Goal: Task Accomplishment & Management: Use online tool/utility

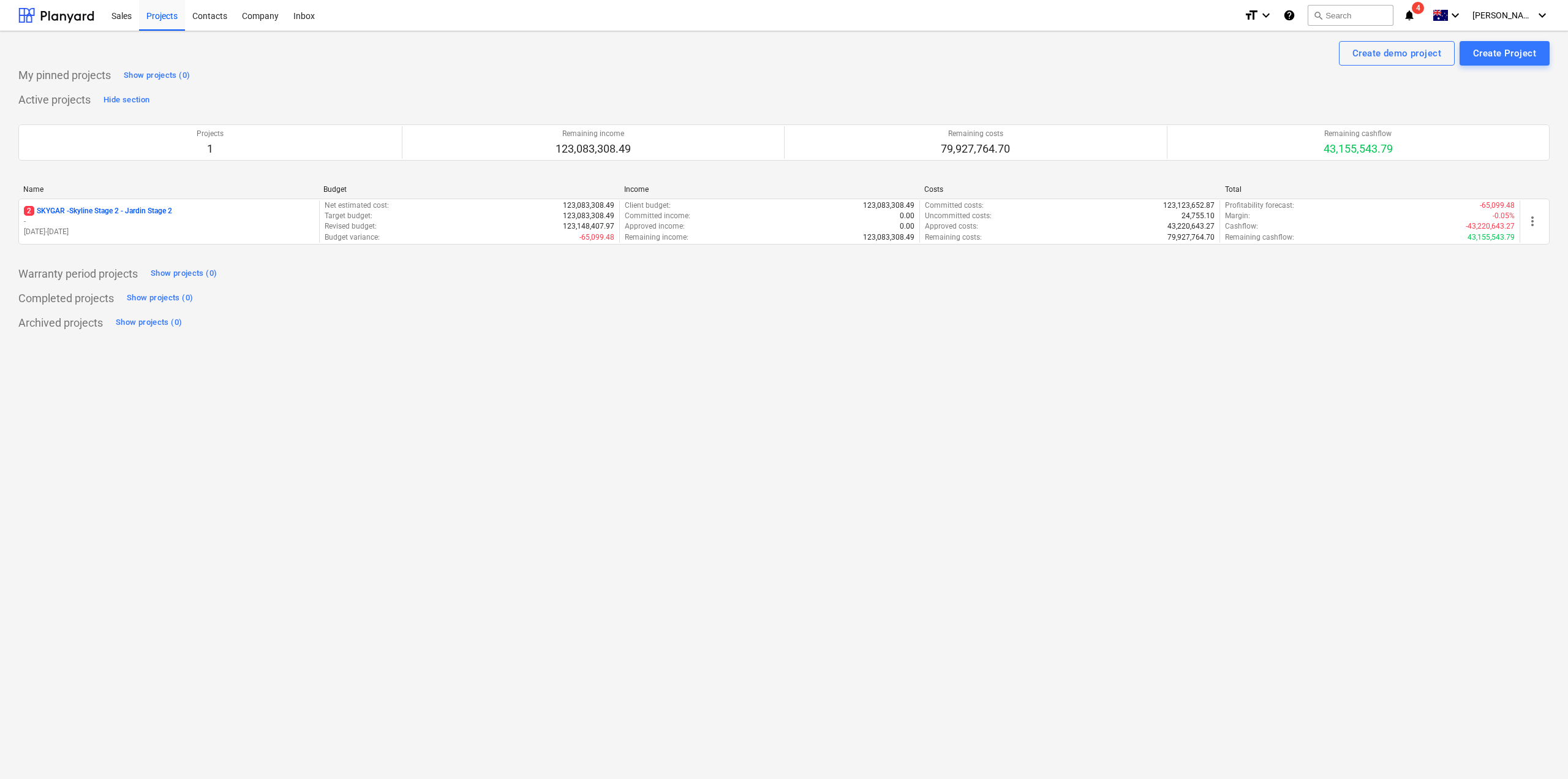
click at [1424, 8] on span "4" at bounding box center [1418, 8] width 12 height 12
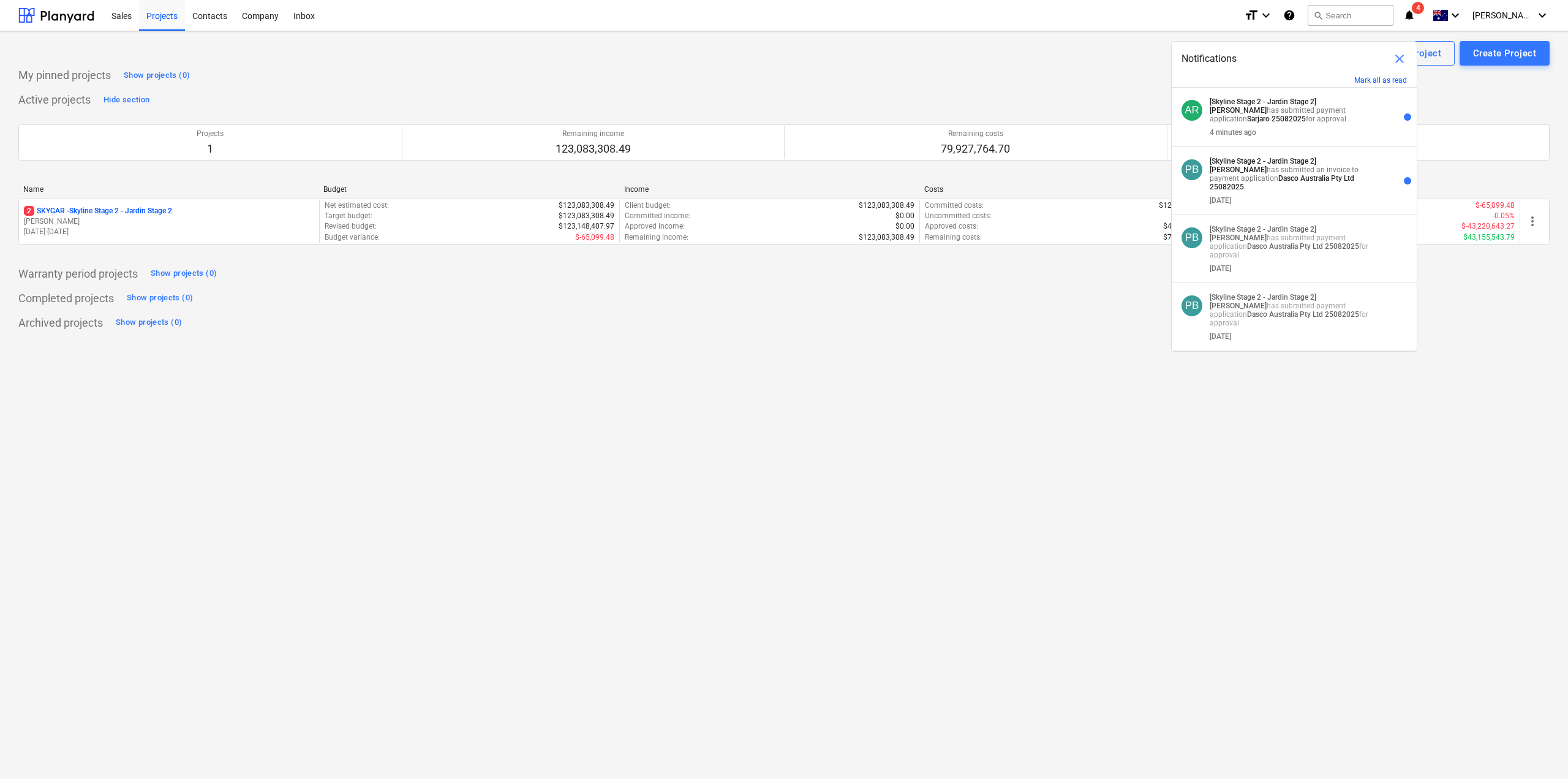
click at [1338, 130] on div "4 minutes ago" at bounding box center [1295, 130] width 171 height 14
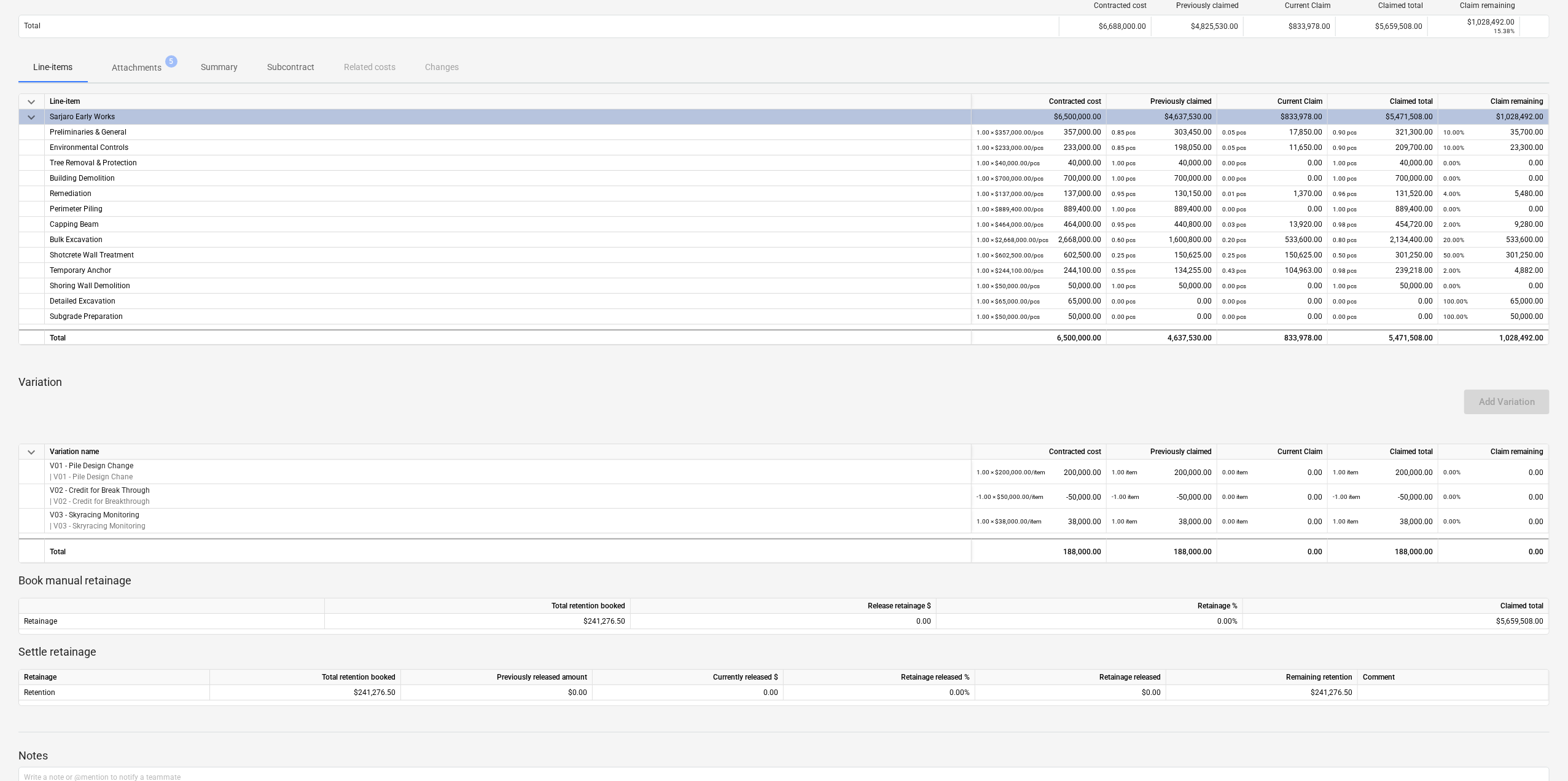
scroll to position [185, 0]
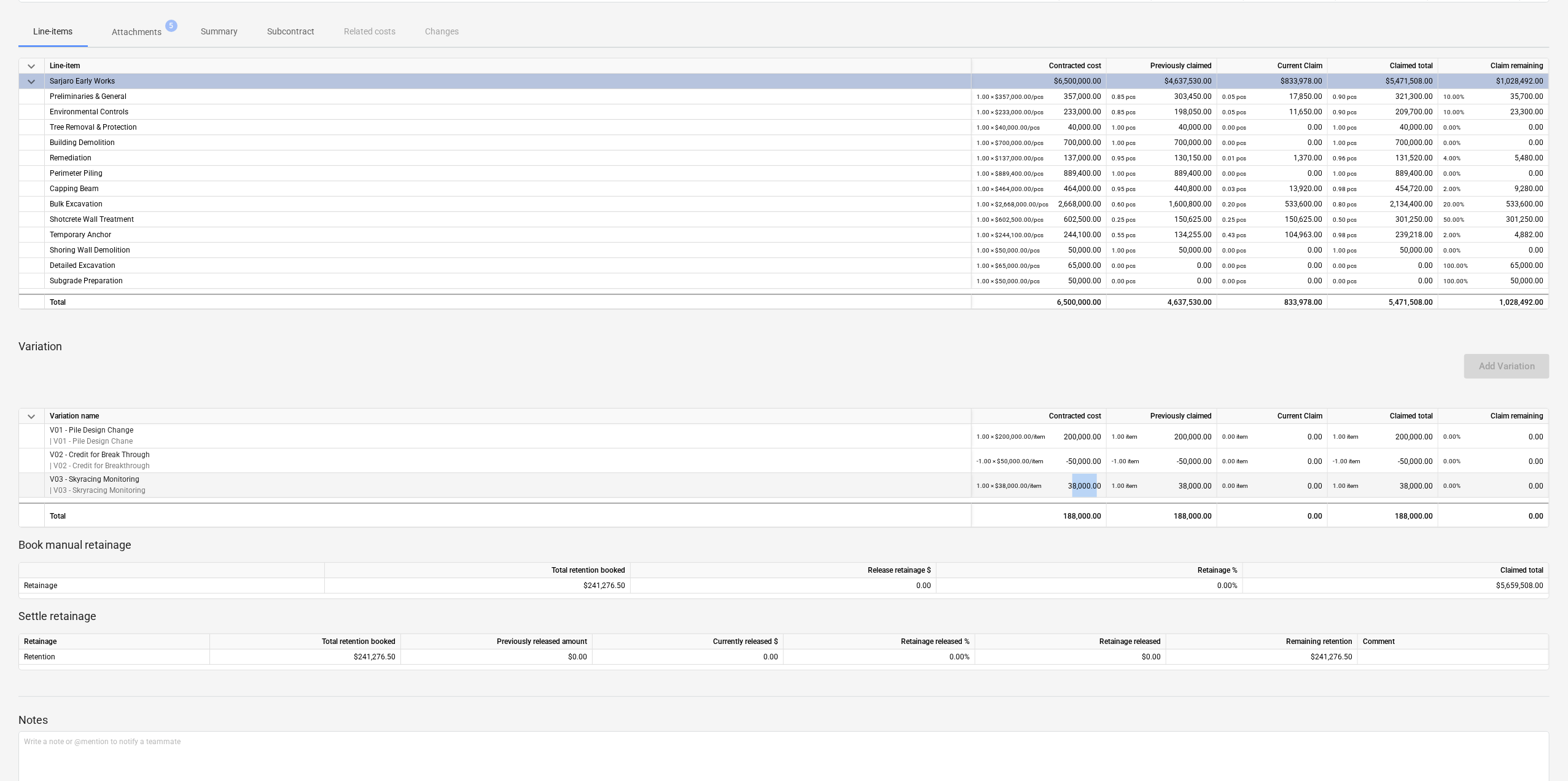
drag, startPoint x: 1099, startPoint y: 483, endPoint x: 1072, endPoint y: 481, distance: 27.1
click at [1072, 481] on div "1.00 × $38,000.00 / item 38,000.00" at bounding box center [1039, 485] width 125 height 25
drag, startPoint x: 1065, startPoint y: 484, endPoint x: 1099, endPoint y: 483, distance: 34.0
click at [1099, 483] on div "1.00 × $38,000.00 / item 38,000.00" at bounding box center [1039, 485] width 125 height 25
click at [1077, 515] on div "188,000.00" at bounding box center [1039, 514] width 135 height 25
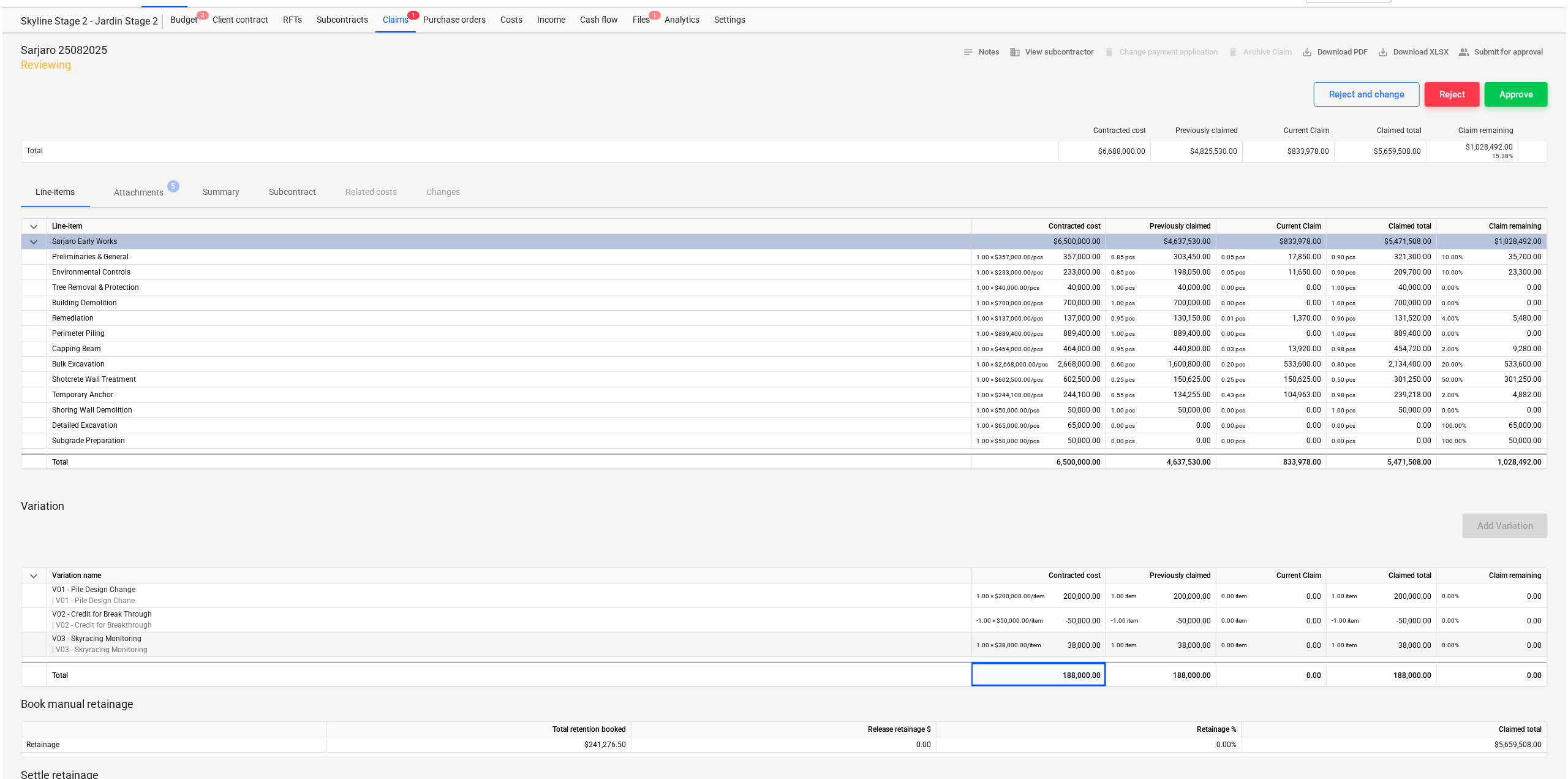
scroll to position [0, 0]
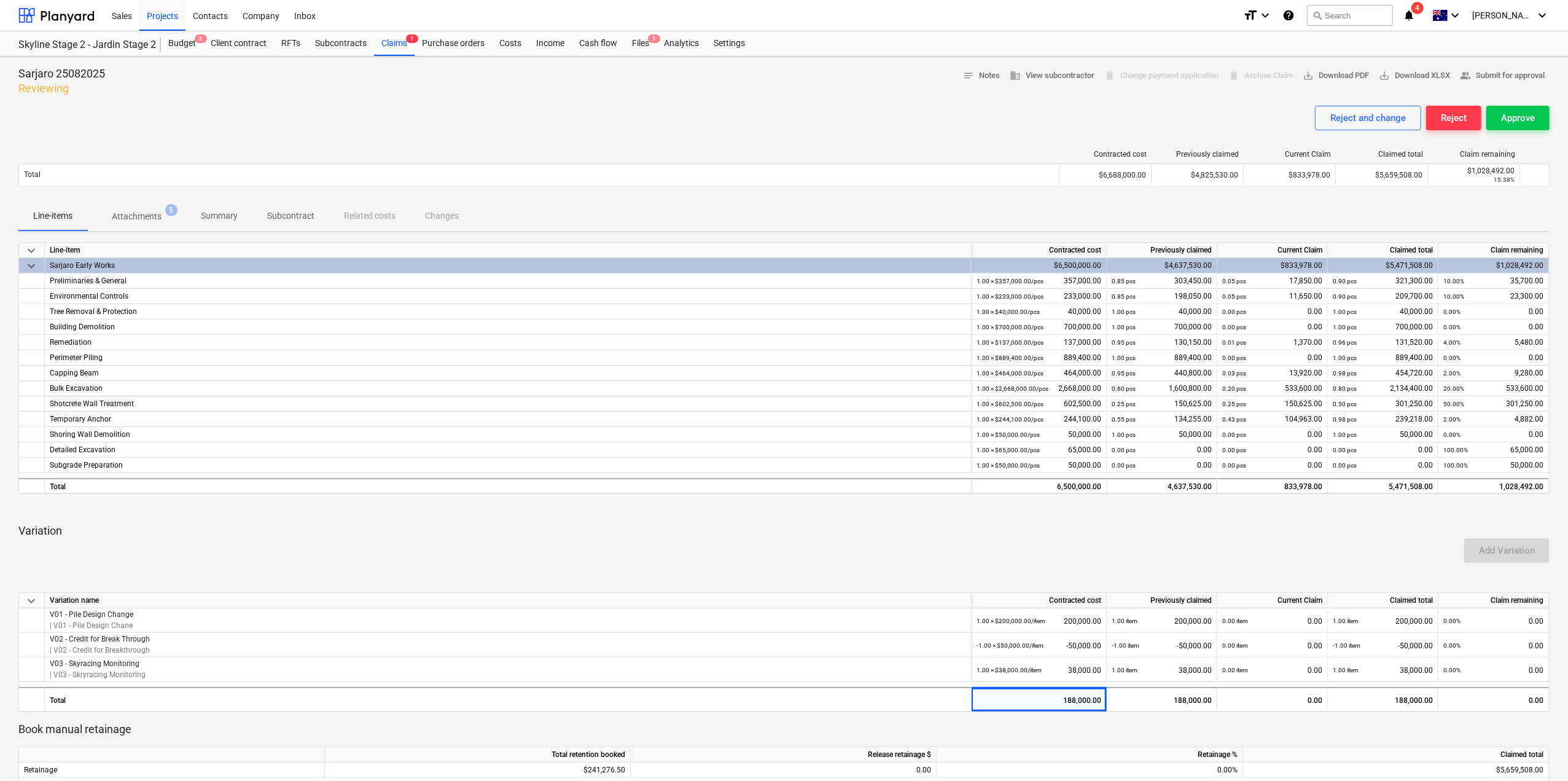
click at [146, 208] on span "Attachments 5" at bounding box center [137, 216] width 99 height 22
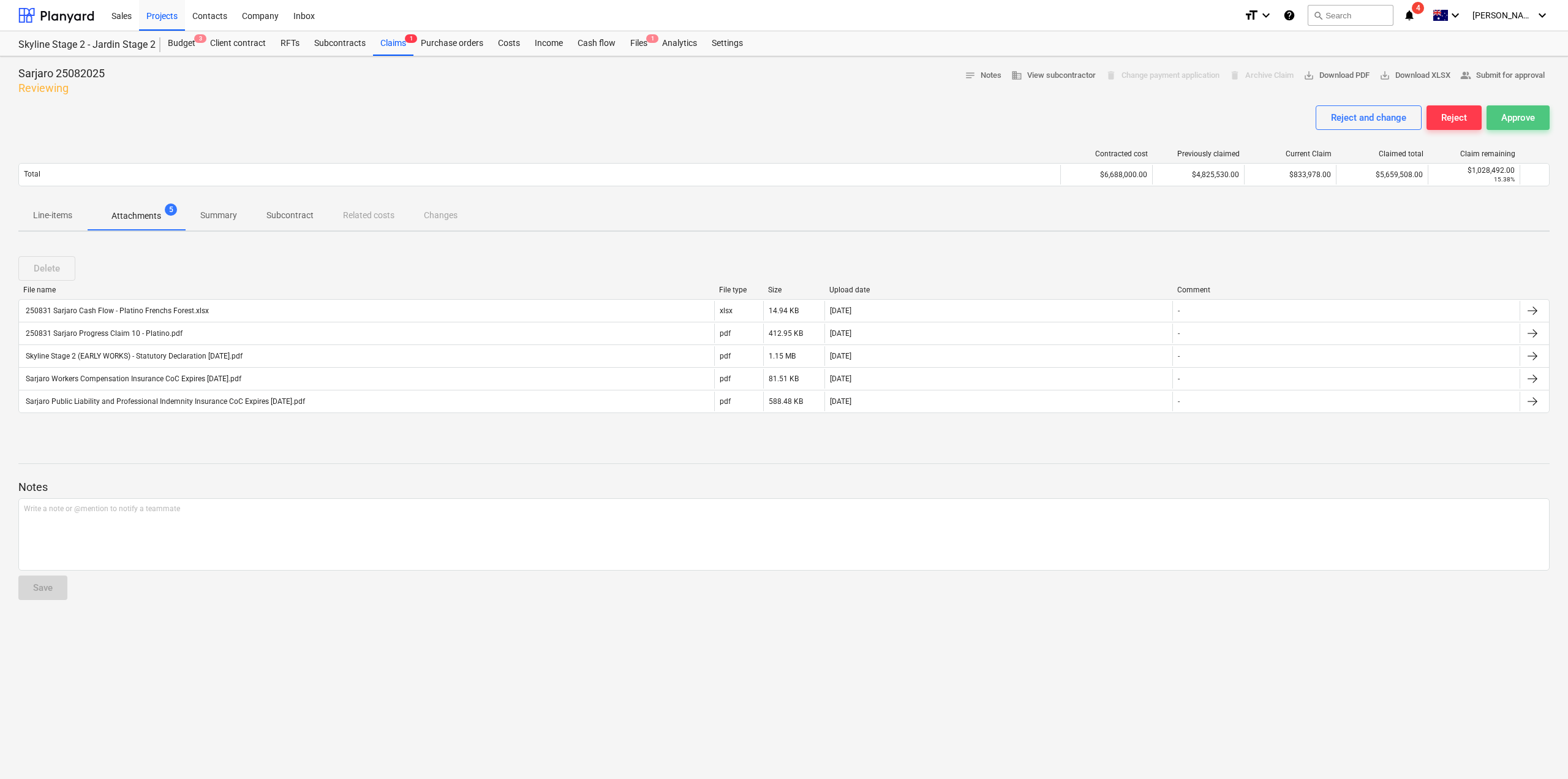
click at [1503, 115] on div "Approve" at bounding box center [1518, 118] width 34 height 16
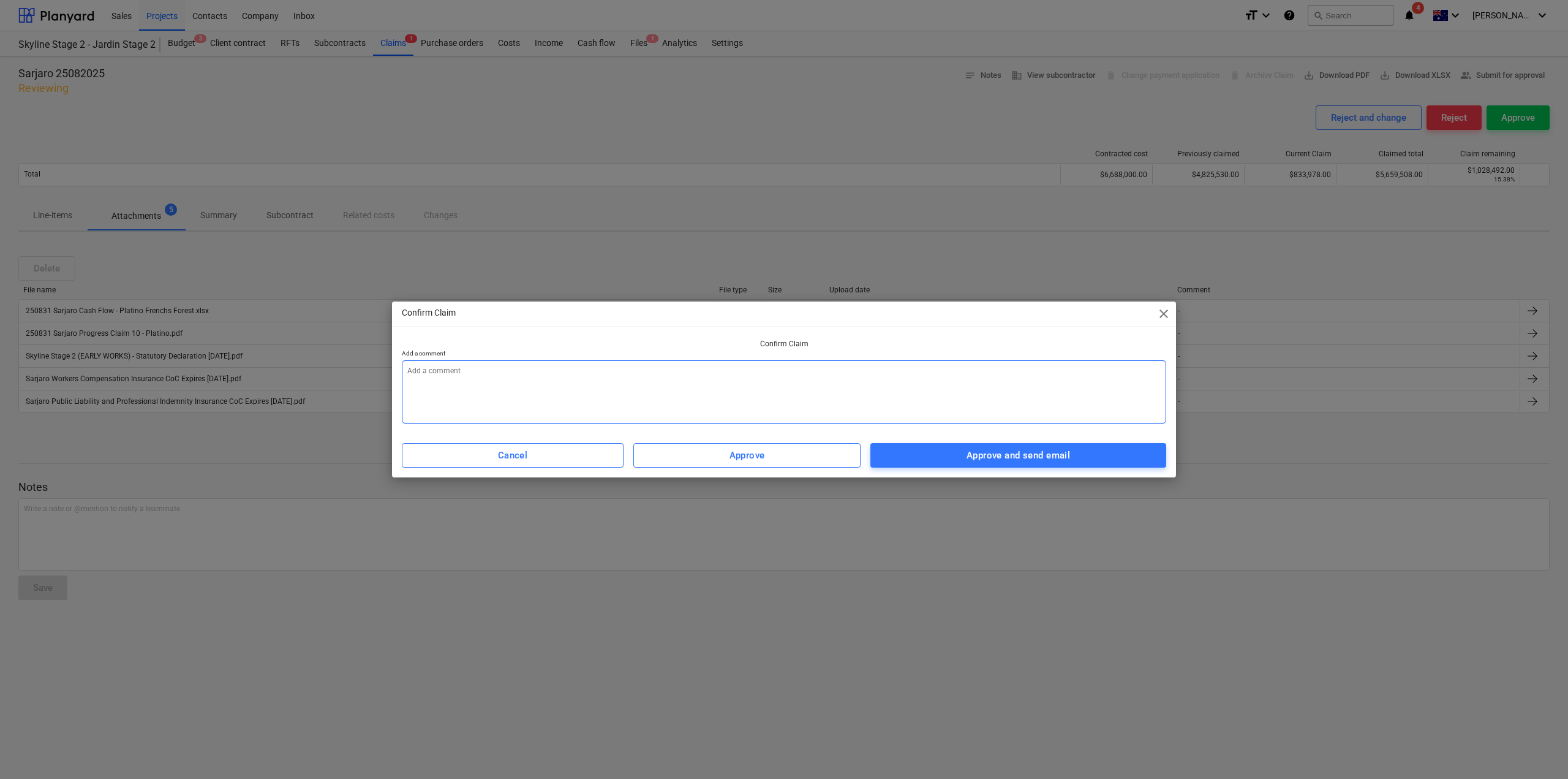
click at [902, 393] on textarea at bounding box center [784, 392] width 765 height 63
click at [997, 453] on div "Approve and send email" at bounding box center [1018, 455] width 104 height 16
type textarea "x"
